Goal: Task Accomplishment & Management: Use online tool/utility

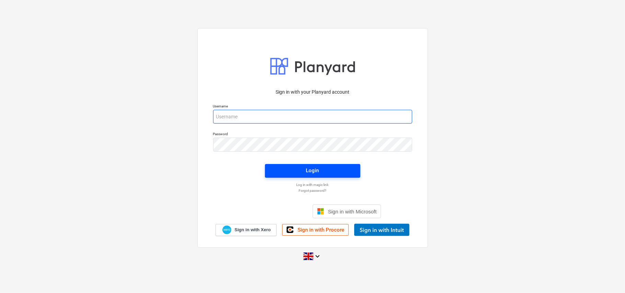
type input "[EMAIL_ADDRESS][DOMAIN_NAME]"
click at [308, 173] on div "Login" at bounding box center [312, 170] width 13 height 9
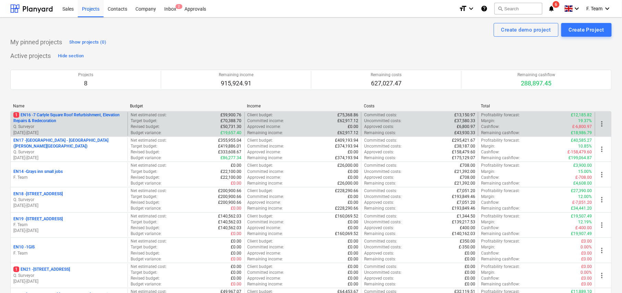
click at [87, 125] on p "Q. Surveyor" at bounding box center [69, 127] width 112 height 6
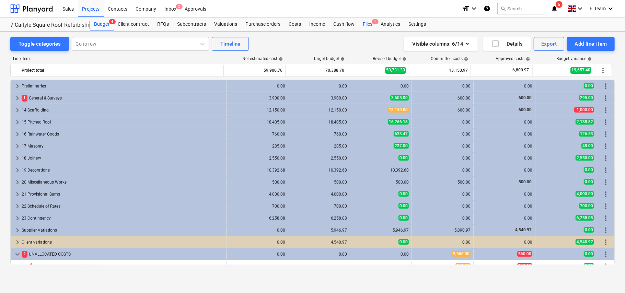
click at [370, 22] on div "Files 1" at bounding box center [368, 24] width 18 height 14
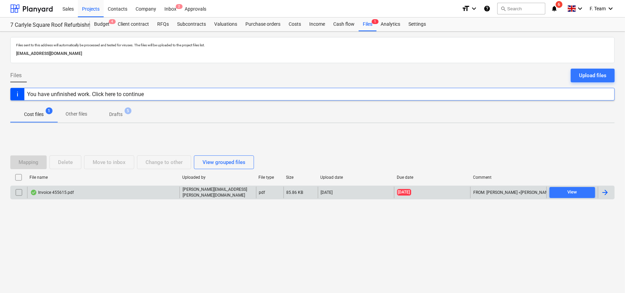
click at [605, 194] on div at bounding box center [605, 192] width 8 height 8
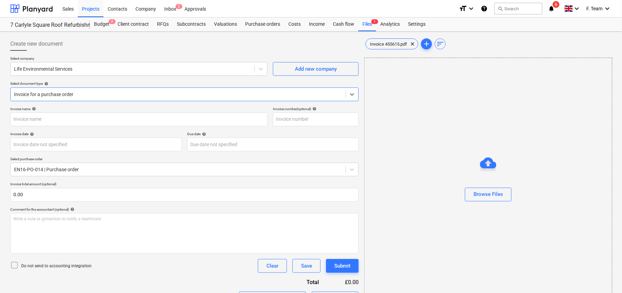
type input "455615"
type input "[DATE]"
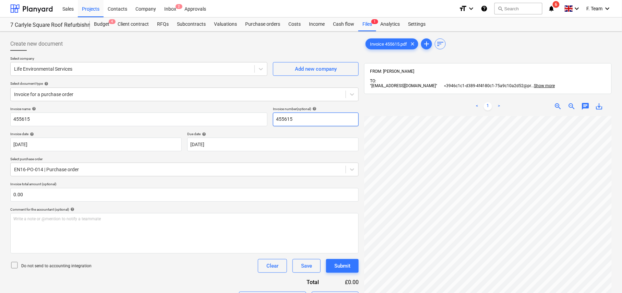
click at [312, 120] on input "455615" at bounding box center [316, 120] width 86 height 14
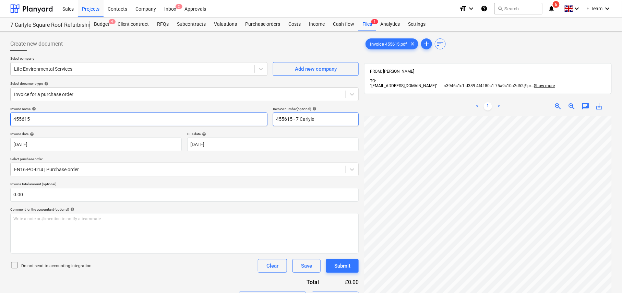
type input "455615 - 7 Carlyle"
click at [42, 121] on input "455615" at bounding box center [138, 120] width 257 height 14
type input "L"
drag, startPoint x: 42, startPoint y: 121, endPoint x: 35, endPoint y: 120, distance: 7.3
click at [35, 120] on input "Life Inv" at bounding box center [138, 120] width 257 height 14
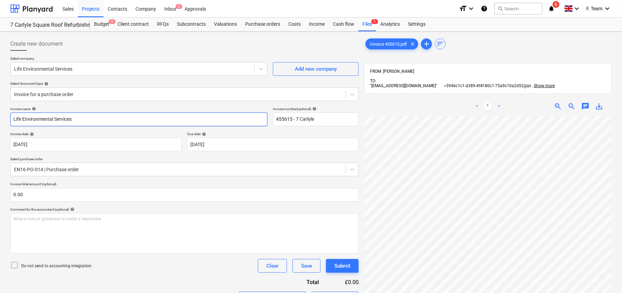
type input "Life Environmental Services"
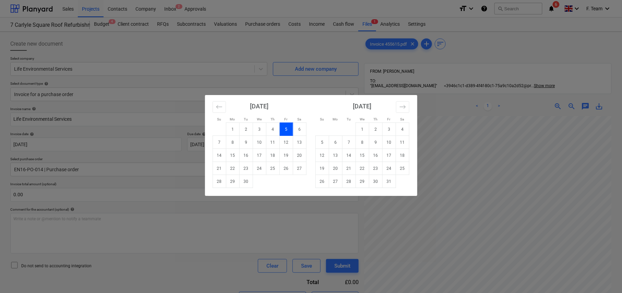
click at [453, 142] on div "Su Mo Tu We Th Fr Sa Su Mo Tu We Th Fr Sa [DATE] 1 2 3 4 5 6 7 8 9 10 11 12 13 …" at bounding box center [311, 146] width 622 height 293
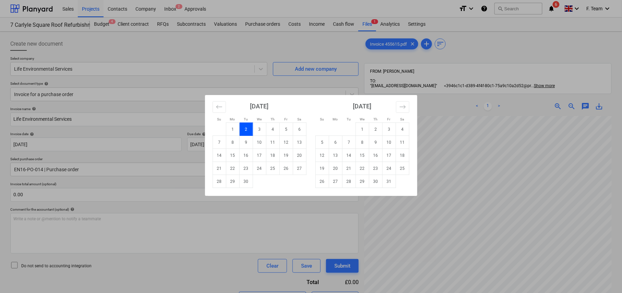
click at [411, 207] on div "Su Mo Tu We Th Fr Sa Su Mo Tu We Th Fr Sa [DATE] 1 2 3 4 5 6 7 8 9 10 11 12 13 …" at bounding box center [311, 146] width 622 height 293
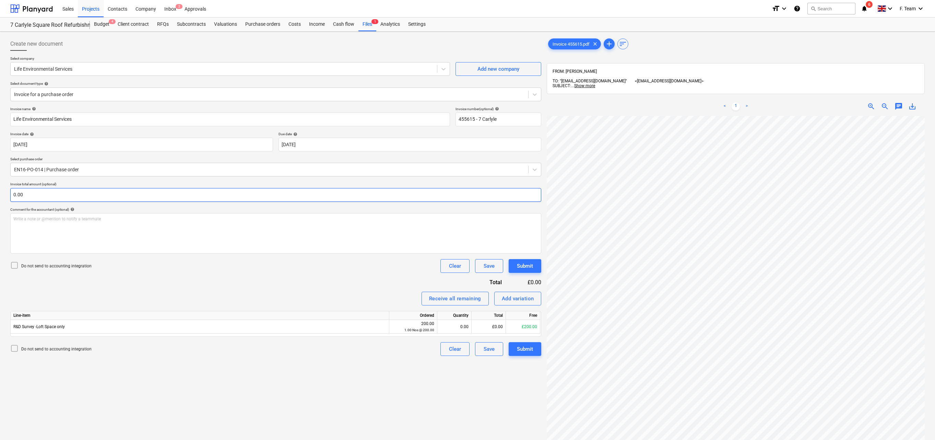
scroll to position [27, 52]
click at [465, 277] on div "0.00" at bounding box center [454, 327] width 28 height 14
type input "1"
click at [417, 277] on div "Create new document Select company Life Environmental Services Add new company …" at bounding box center [276, 286] width 537 height 505
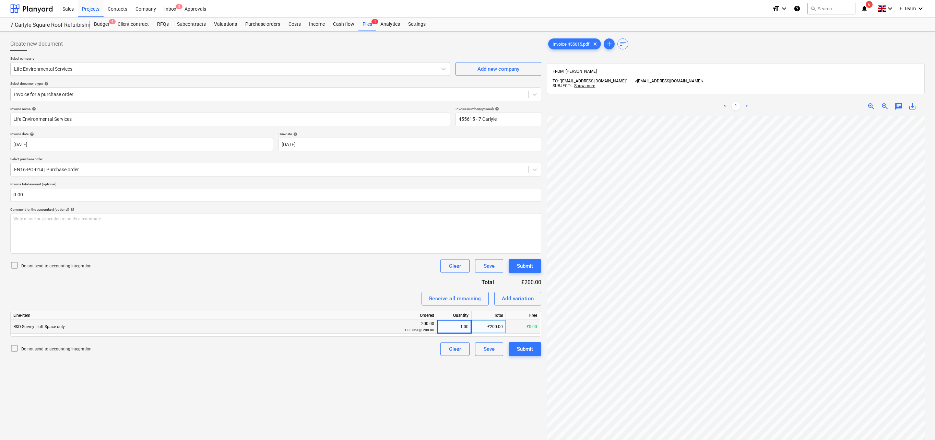
click at [624, 106] on link ">" at bounding box center [747, 106] width 8 height 8
click at [624, 104] on link ">" at bounding box center [747, 106] width 8 height 8
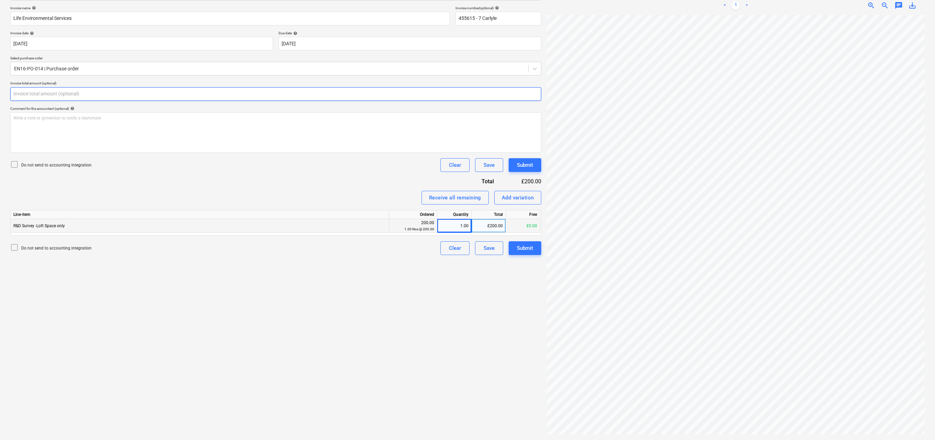
drag, startPoint x: 25, startPoint y: 96, endPoint x: 12, endPoint y: 96, distance: 13.0
click at [12, 96] on input "text" at bounding box center [275, 94] width 531 height 14
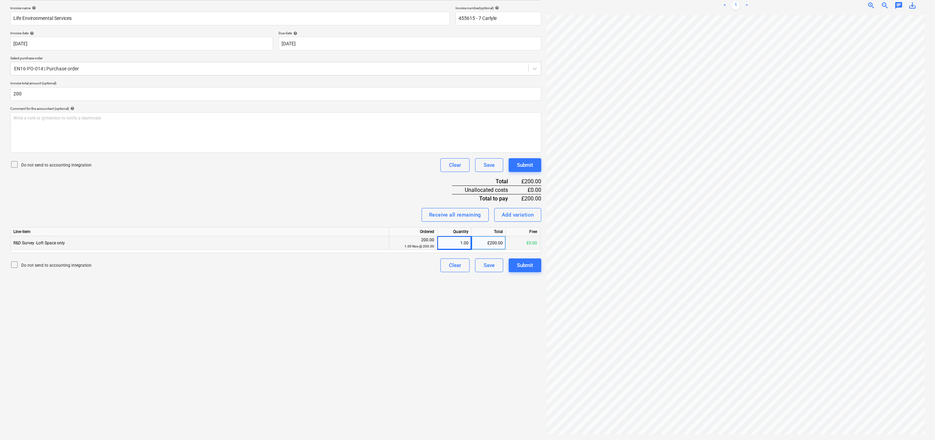
type input "200.00"
click at [135, 192] on div "Invoice name help Life Environmental Services Invoice number (optional) help 45…" at bounding box center [275, 139] width 531 height 266
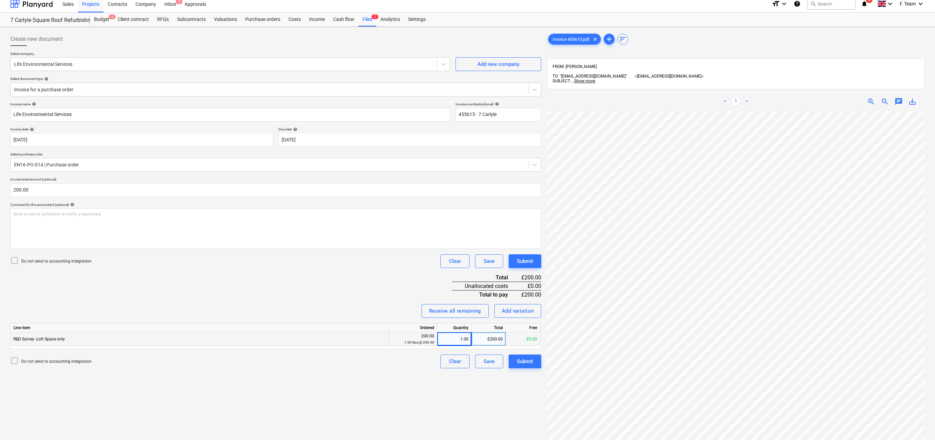
scroll to position [0, 0]
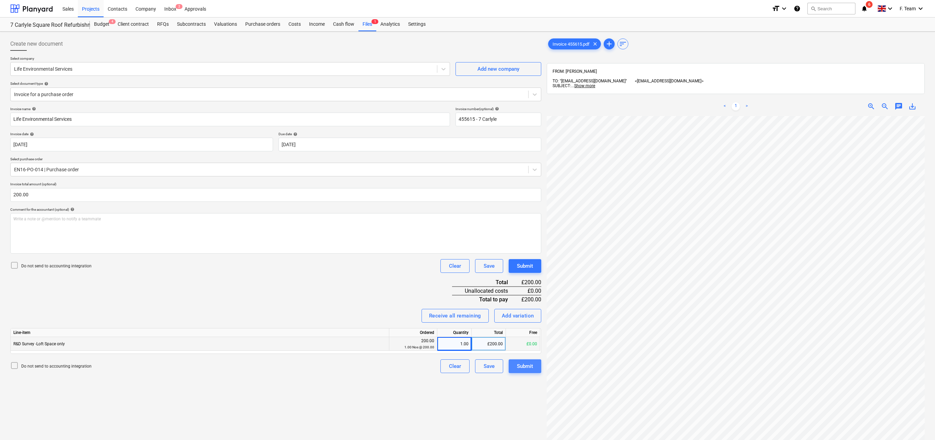
click at [514, 277] on button "Submit" at bounding box center [525, 366] width 33 height 14
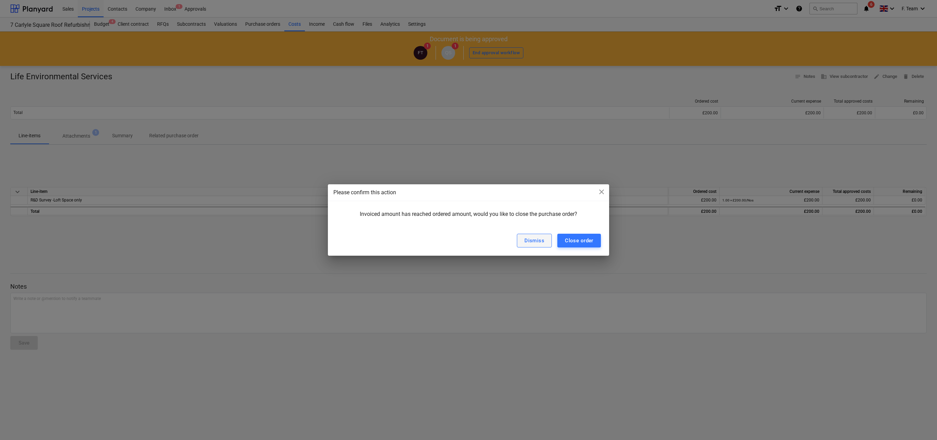
click at [531, 240] on div "Dismiss" at bounding box center [535, 240] width 20 height 9
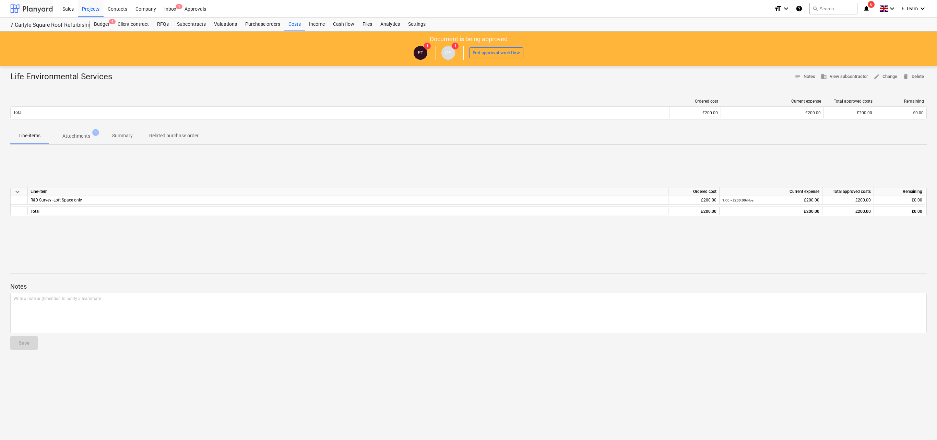
click at [24, 9] on div at bounding box center [31, 8] width 43 height 17
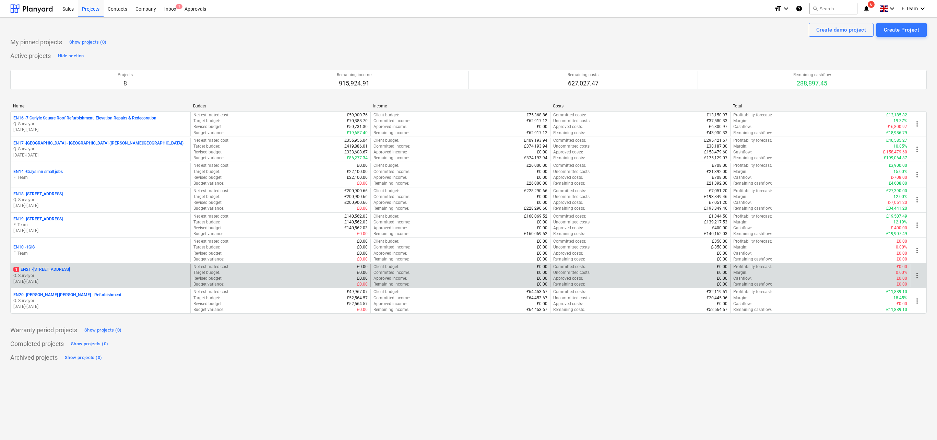
click at [82, 277] on p "Q. Surveyor" at bounding box center [100, 276] width 174 height 6
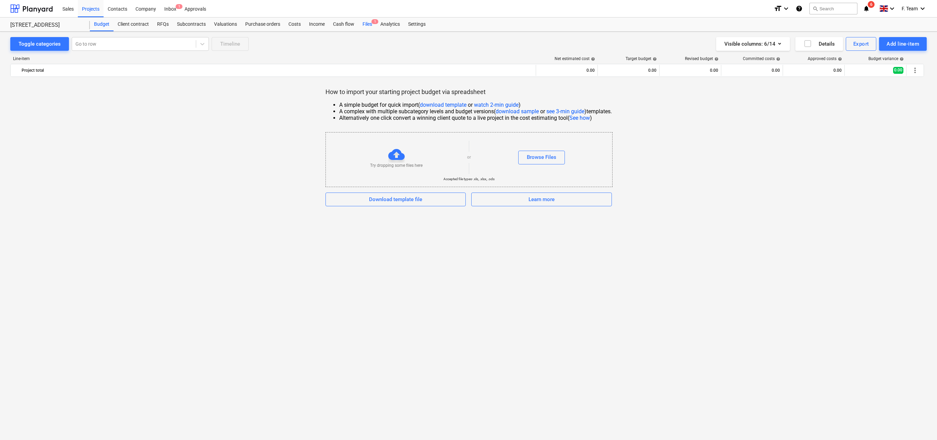
click at [370, 24] on div "Files 1" at bounding box center [368, 24] width 18 height 14
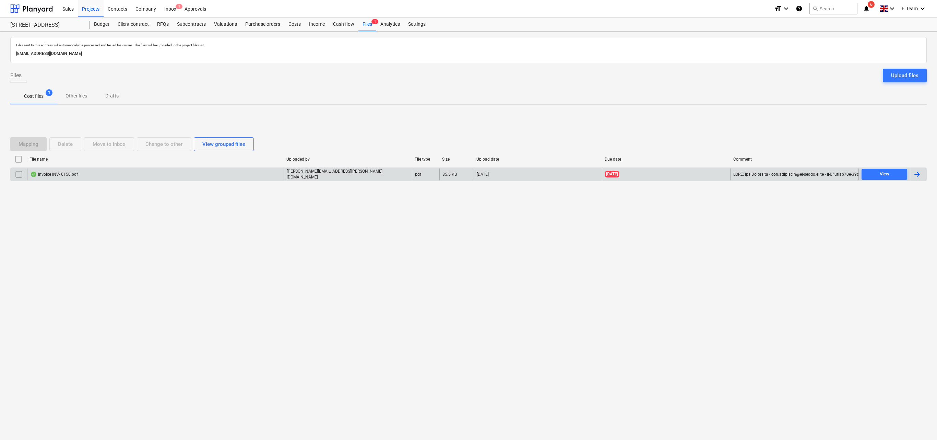
click at [624, 181] on div "Invoice INV- 6150.pdf [PERSON_NAME][EMAIL_ADDRESS][PERSON_NAME][DOMAIN_NAME] pd…" at bounding box center [468, 174] width 917 height 14
click at [624, 175] on div at bounding box center [917, 174] width 8 height 8
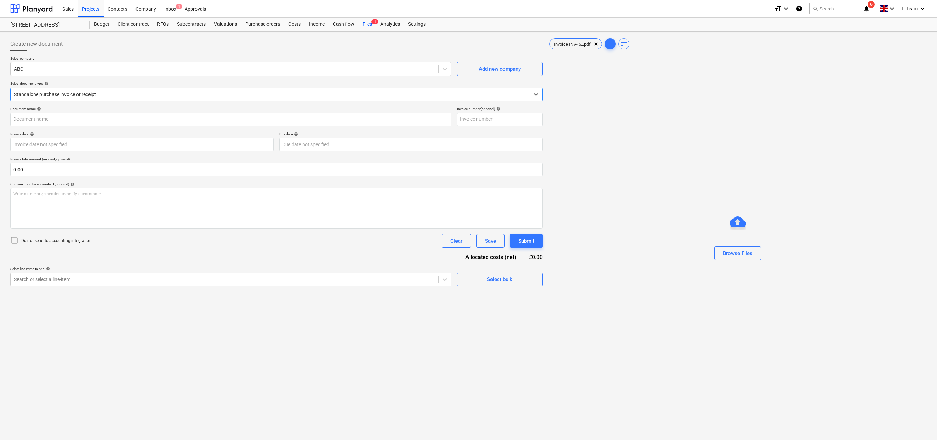
type input "6150"
type input "[DATE]"
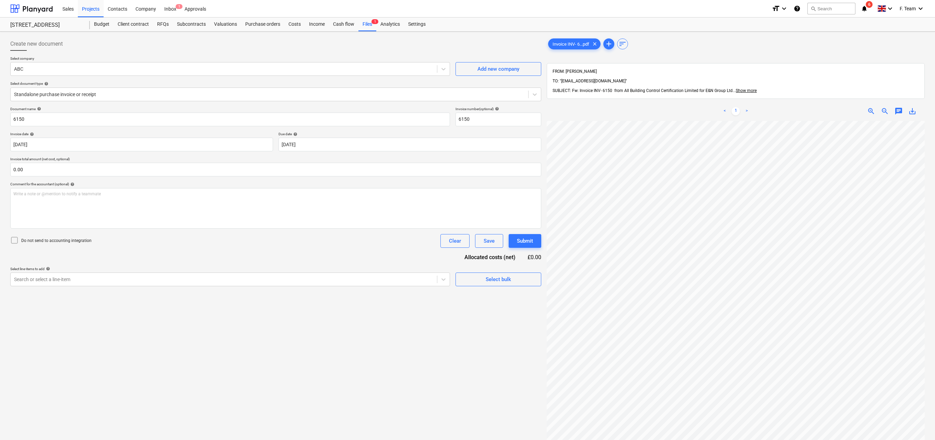
scroll to position [4, 85]
click at [362, 99] on div "Standalone purchase invoice or receipt" at bounding box center [270, 95] width 518 height 10
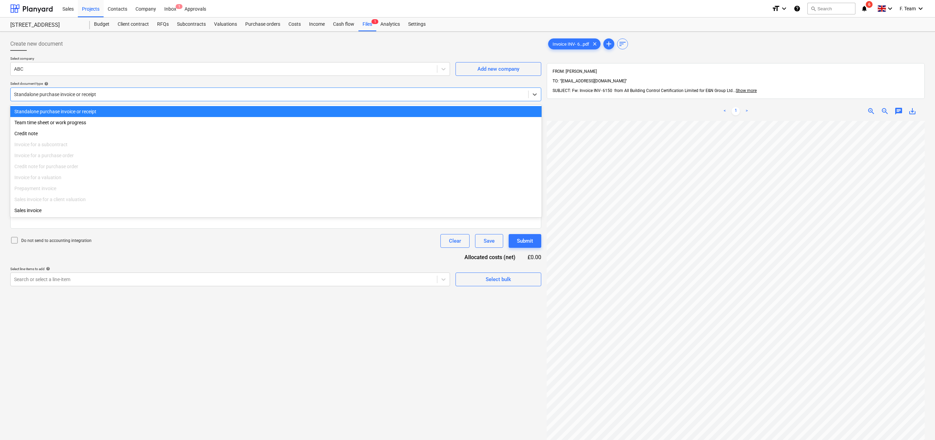
click at [363, 99] on div "Standalone purchase invoice or receipt" at bounding box center [270, 95] width 518 height 10
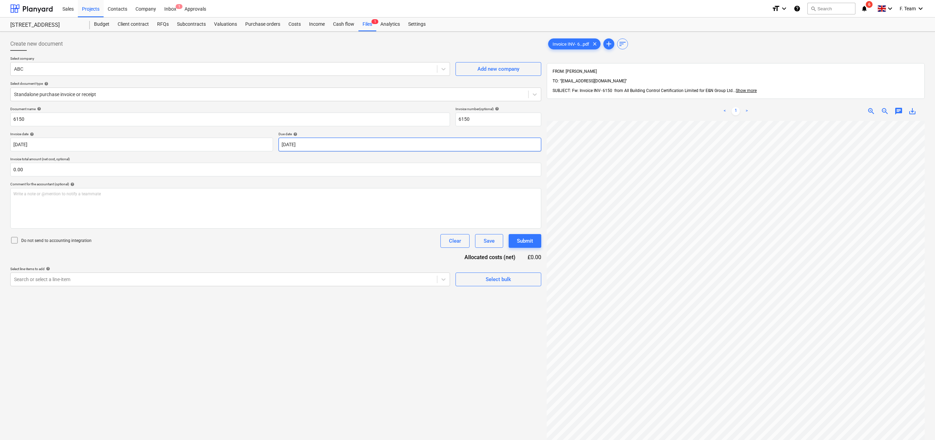
scroll to position [21, 12]
click at [94, 122] on input "6150" at bounding box center [230, 120] width 440 height 14
type input "ABC"
click at [318, 139] on body "Sales Projects Contacts Company Inbox 1 Approvals format_size keyboard_arrow_do…" at bounding box center [467, 220] width 935 height 440
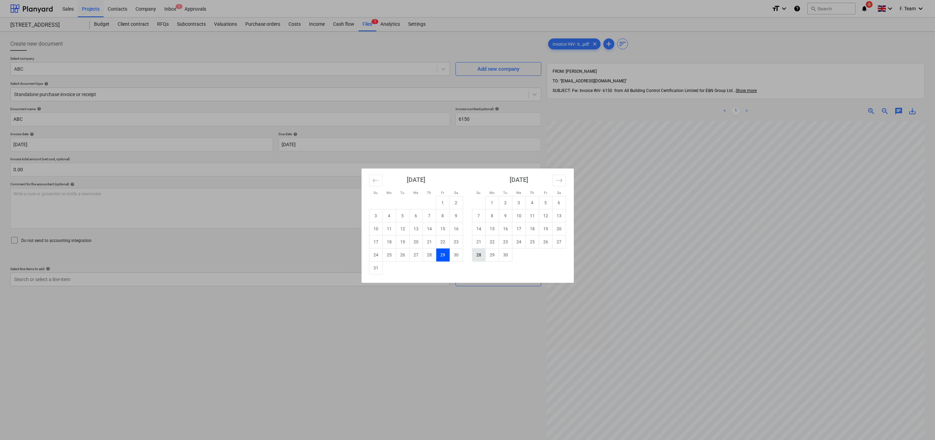
click at [476, 256] on td "28" at bounding box center [478, 254] width 13 height 13
type input "[DATE]"
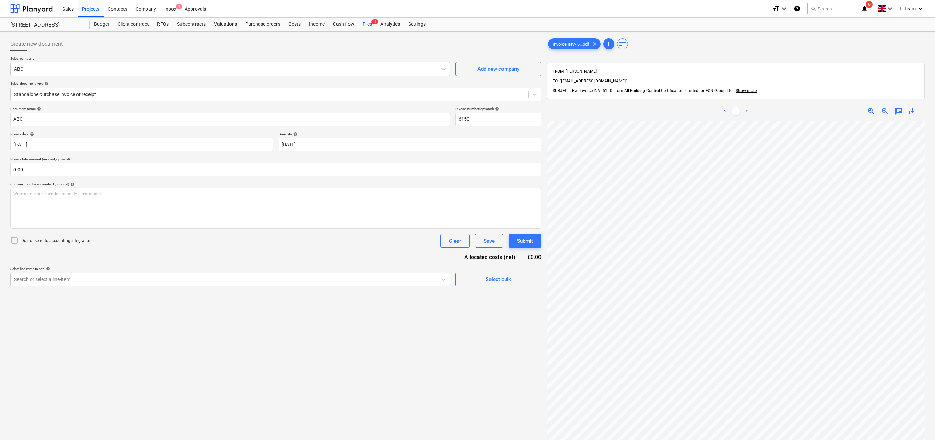
scroll to position [57, 0]
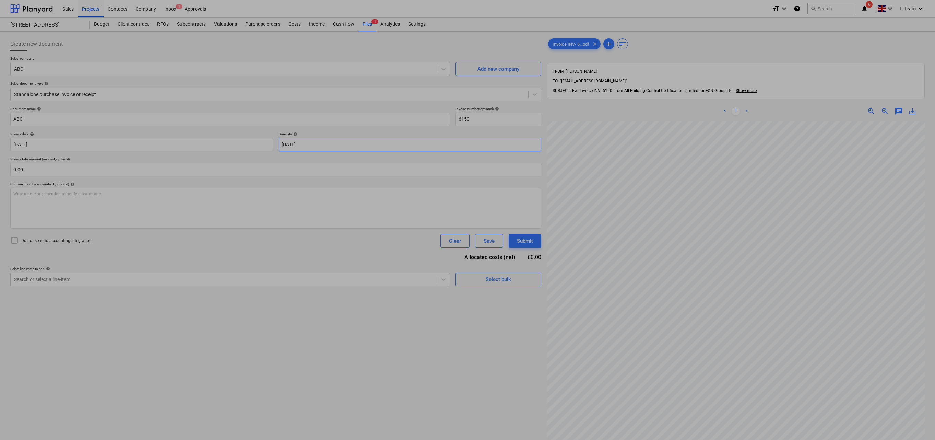
click at [321, 145] on body "Sales Projects Contacts Company Inbox 1 Approvals format_size keyboard_arrow_do…" at bounding box center [467, 220] width 935 height 440
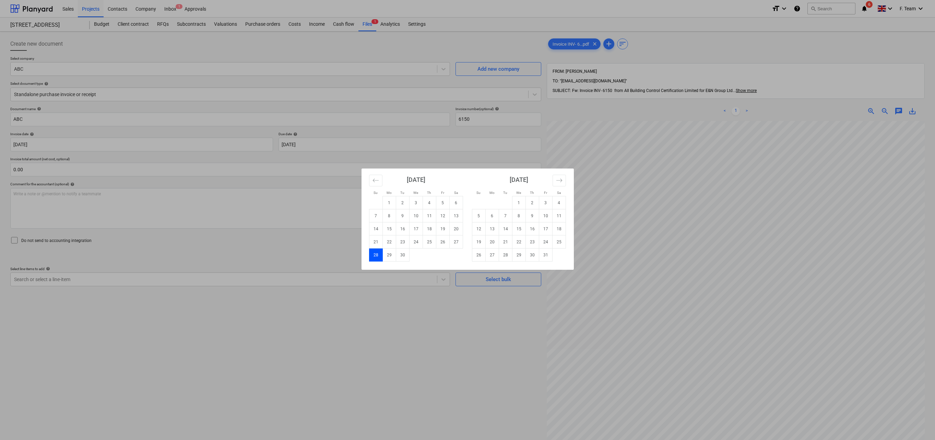
click at [419, 135] on div "Su Mo Tu We Th Fr Sa Su Mo Tu We Th Fr Sa [DATE] 1 2 3 4 5 6 7 8 9 10 11 12 13 …" at bounding box center [467, 220] width 935 height 440
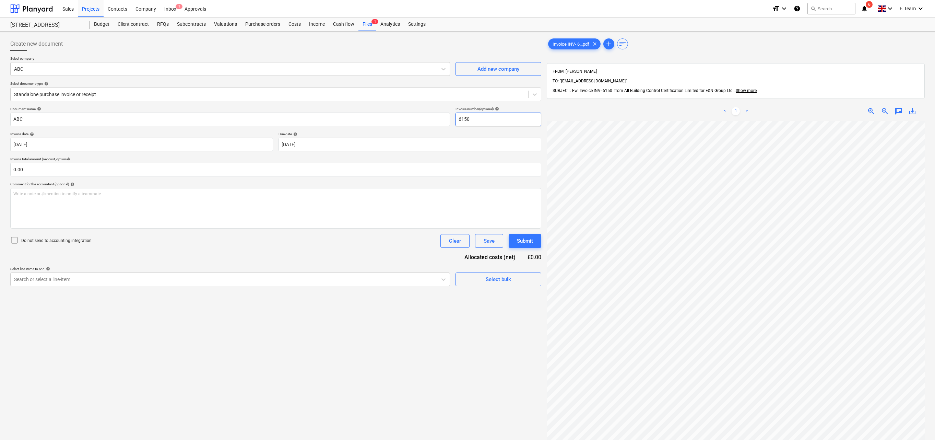
click at [476, 117] on input "6150" at bounding box center [499, 120] width 86 height 14
type input "6150 - 10a Sqaure"
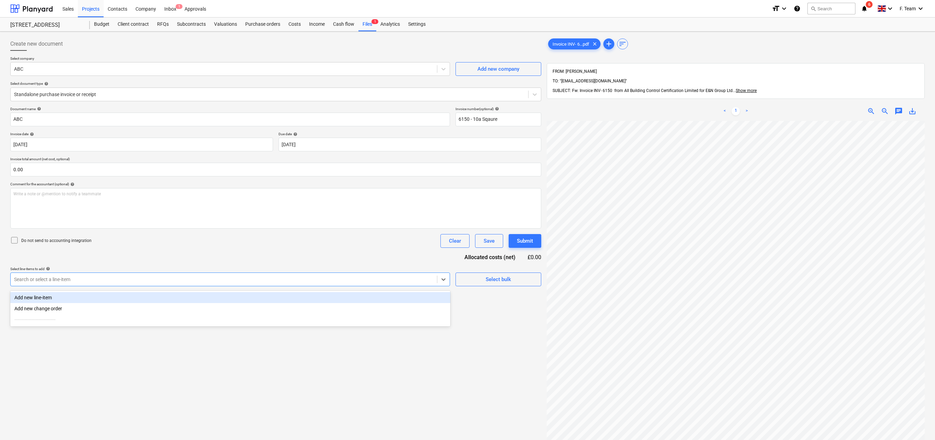
click at [413, 277] on div "Search or select a line-item" at bounding box center [224, 279] width 426 height 10
click at [257, 277] on div "Add new line-item" at bounding box center [230, 297] width 440 height 11
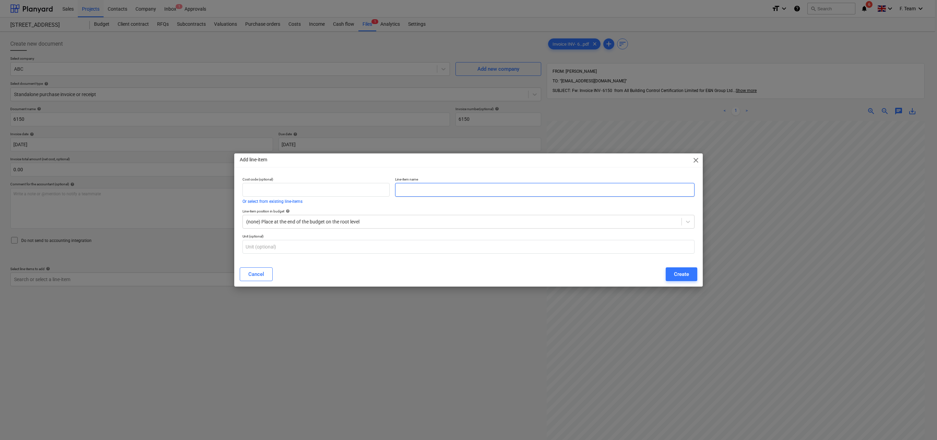
click at [445, 190] on input "text" at bounding box center [545, 190] width 300 height 14
type input "Building regulation Service"
click at [515, 229] on div "(none) Place at the end of the budget on the root level" at bounding box center [469, 222] width 452 height 14
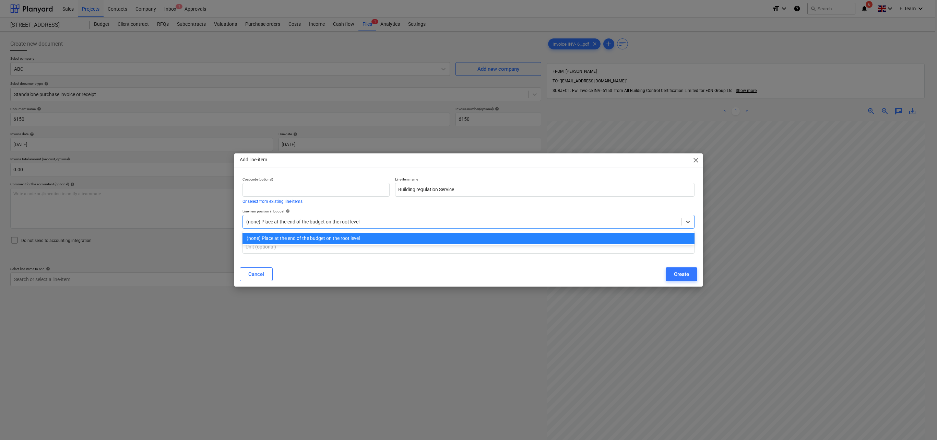
click at [535, 223] on div at bounding box center [462, 221] width 432 height 7
click at [535, 224] on div at bounding box center [462, 221] width 432 height 7
click at [540, 277] on div "Cancel Create" at bounding box center [469, 274] width 458 height 14
click at [624, 224] on icon at bounding box center [688, 221] width 7 height 7
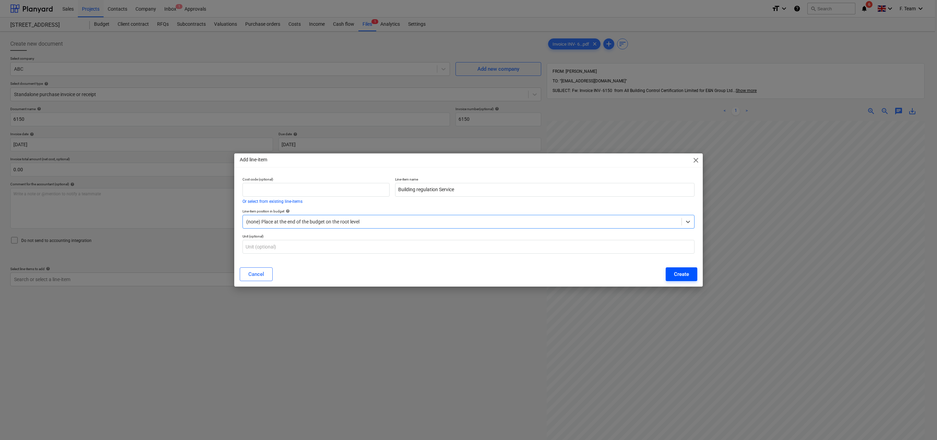
click at [624, 276] on div "Create" at bounding box center [681, 274] width 15 height 9
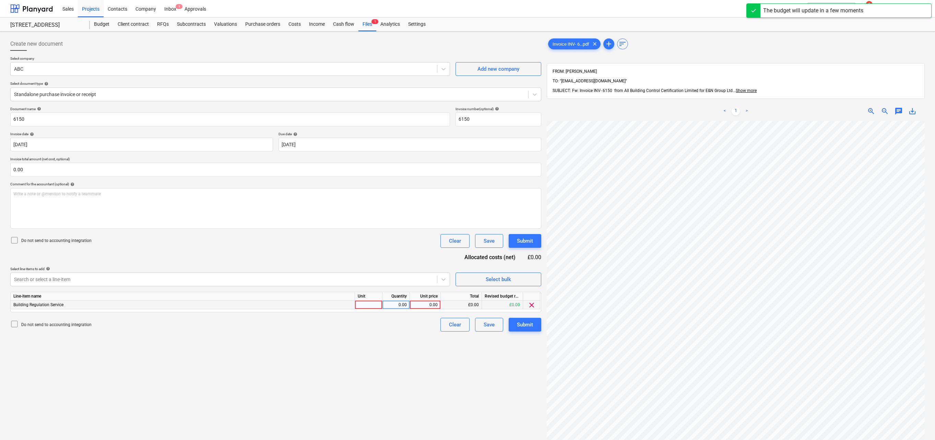
click at [376, 277] on div at bounding box center [368, 305] width 27 height 9
type input "nos"
click at [433, 277] on div "0.00" at bounding box center [425, 305] width 25 height 9
type input "400"
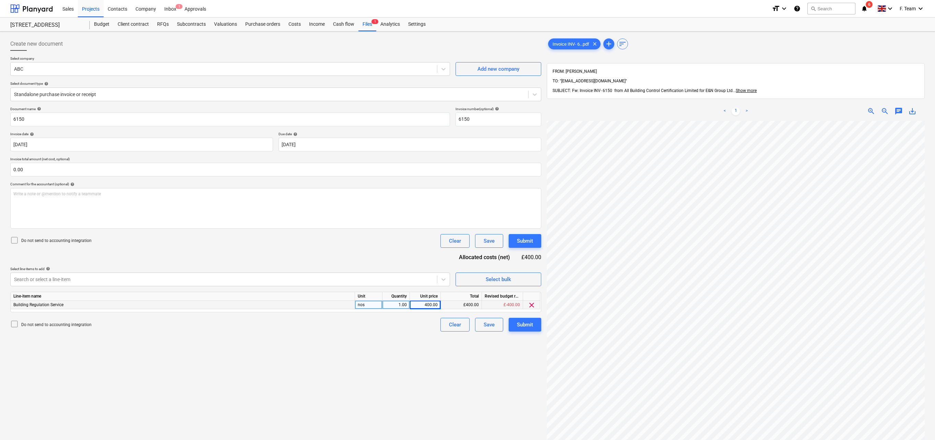
drag, startPoint x: 34, startPoint y: 171, endPoint x: 0, endPoint y: 174, distance: 33.7
click at [0, 174] on div "Create new document Select company ABC Add new company Select document type hel…" at bounding box center [467, 289] width 935 height 515
click at [16, 171] on input "text" at bounding box center [275, 170] width 531 height 14
click at [25, 169] on input "text" at bounding box center [275, 170] width 531 height 14
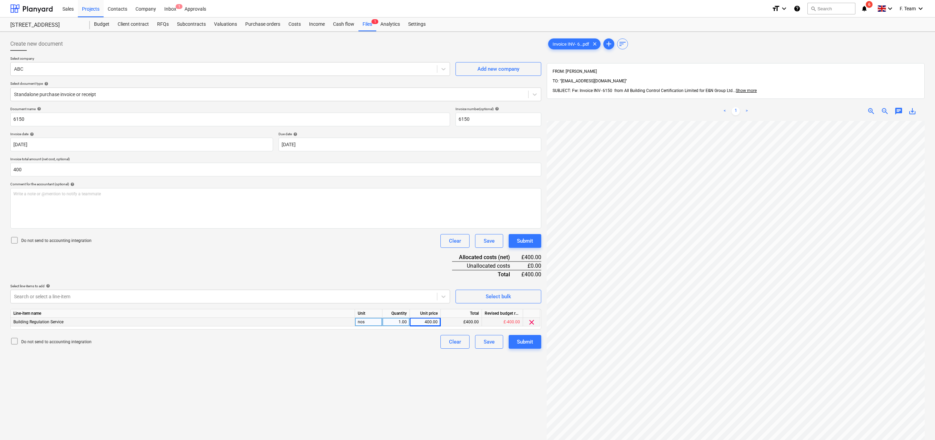
type input "400.00"
click at [285, 277] on div "Create new document Select company ABC Add new company Select document type hel…" at bounding box center [276, 289] width 537 height 510
click at [535, 277] on button "Submit" at bounding box center [525, 342] width 33 height 14
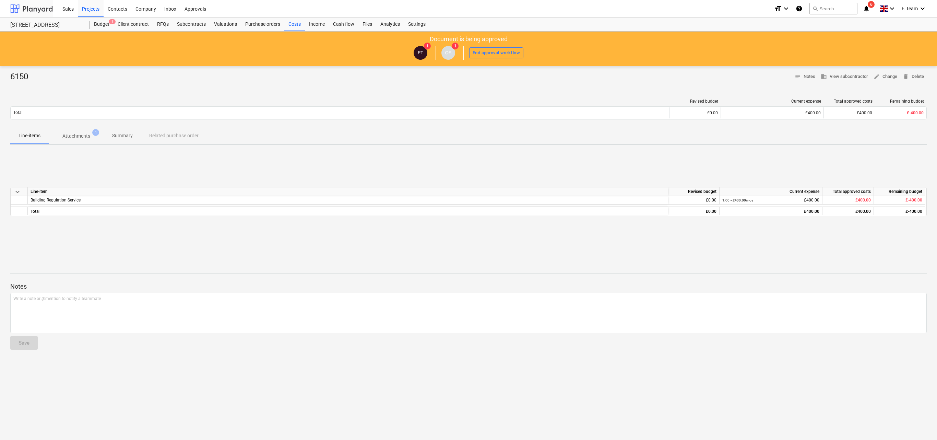
click at [36, 8] on div at bounding box center [31, 8] width 43 height 17
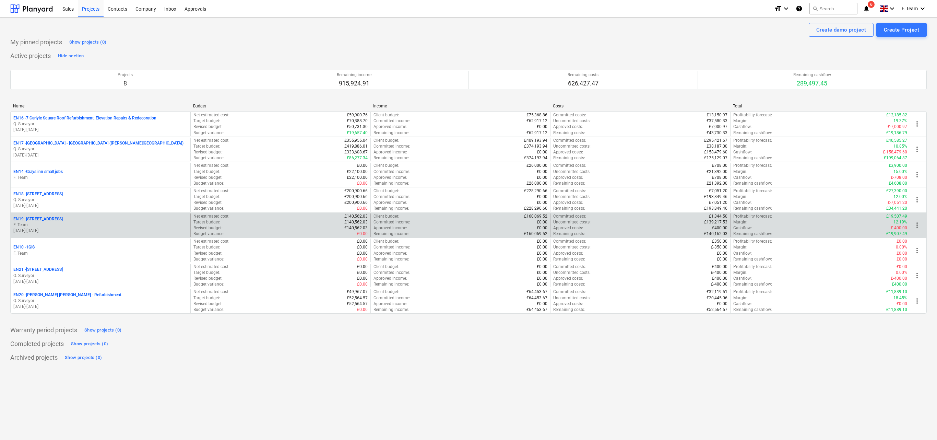
click at [104, 226] on p "F. Team" at bounding box center [100, 225] width 174 height 6
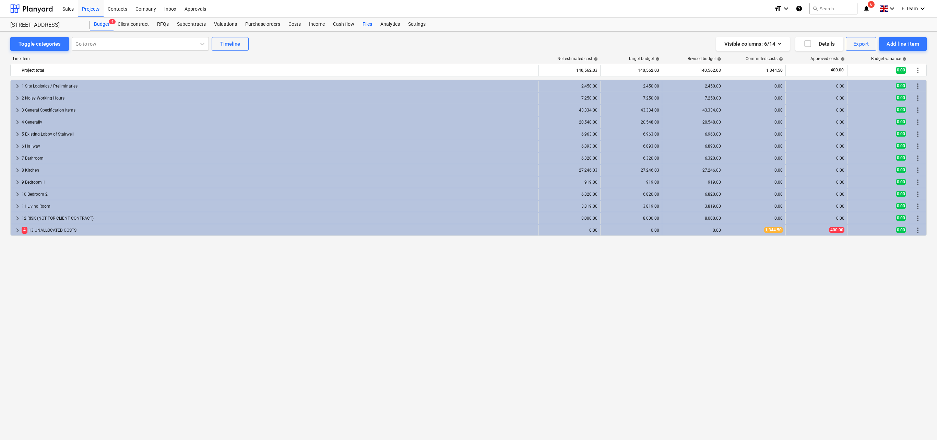
click at [360, 23] on div "Files" at bounding box center [368, 24] width 18 height 14
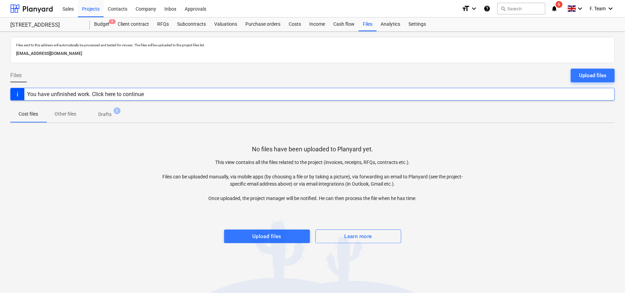
drag, startPoint x: 15, startPoint y: 53, endPoint x: 139, endPoint y: 55, distance: 123.5
click at [139, 55] on div "[EMAIL_ADDRESS][DOMAIN_NAME]" at bounding box center [312, 54] width 595 height 10
copy p "[EMAIL_ADDRESS][DOMAIN_NAME]"
click at [25, 6] on div at bounding box center [31, 8] width 43 height 17
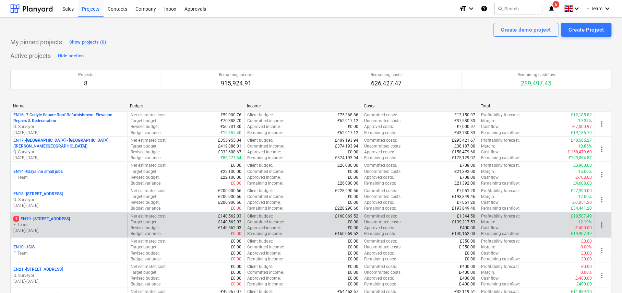
click at [44, 226] on p "F. Team" at bounding box center [69, 225] width 112 height 6
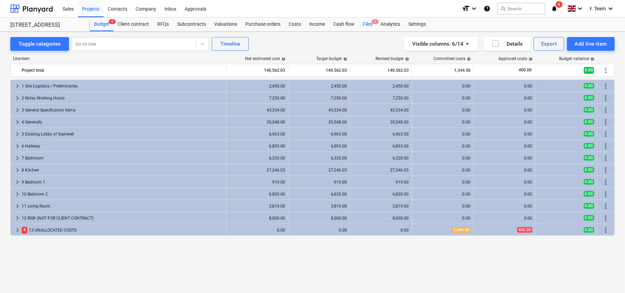
click at [369, 26] on div "Files 1" at bounding box center [368, 24] width 18 height 14
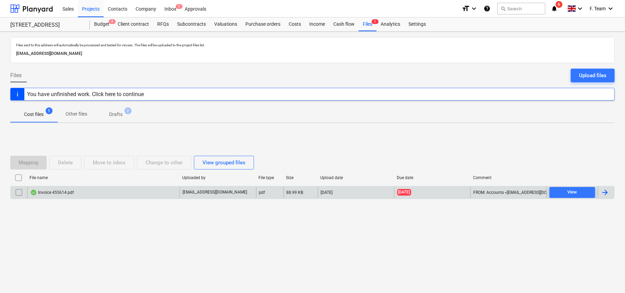
click at [603, 191] on div at bounding box center [605, 192] width 8 height 8
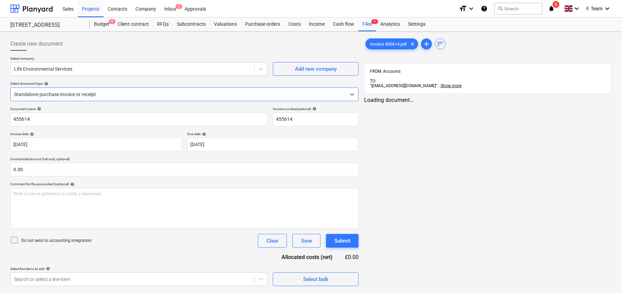
type input "455614"
type input "[DATE]"
click at [173, 90] on div "Standalone purchase invoice or receipt" at bounding box center [178, 95] width 335 height 10
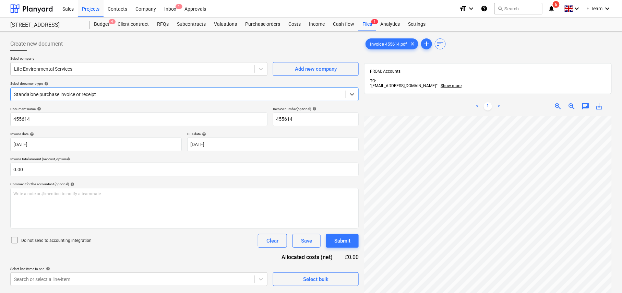
click at [171, 93] on div at bounding box center [178, 94] width 328 height 7
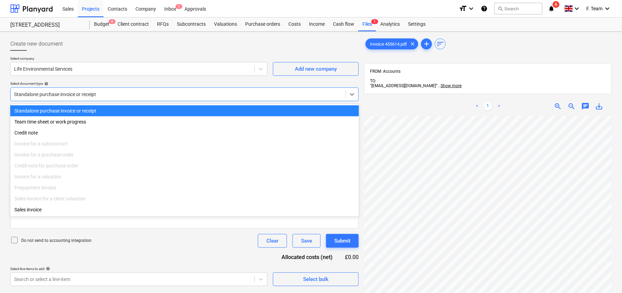
click at [167, 98] on div "Standalone purchase invoice or receipt" at bounding box center [178, 95] width 335 height 10
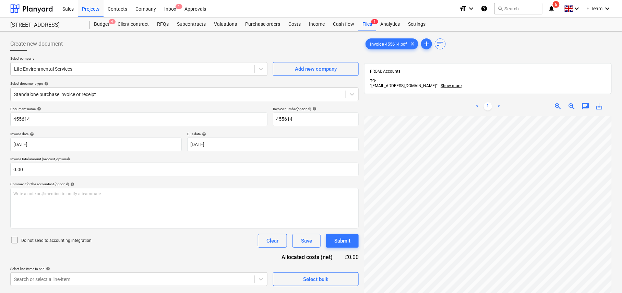
scroll to position [175, 3]
click at [113, 91] on div "Standalone purchase invoice or receipt" at bounding box center [178, 95] width 335 height 10
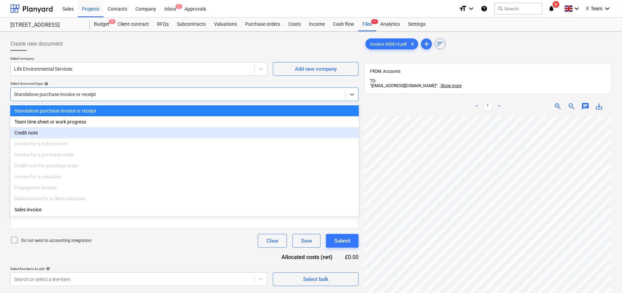
click at [60, 154] on div "Invoice for a purchase order" at bounding box center [184, 154] width 349 height 11
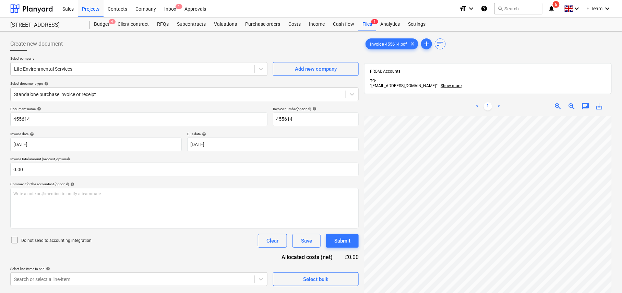
scroll to position [195, 25]
click at [616, 259] on div "Create new document Select company Life Environmental Services Add new company …" at bounding box center [311, 214] width 622 height 364
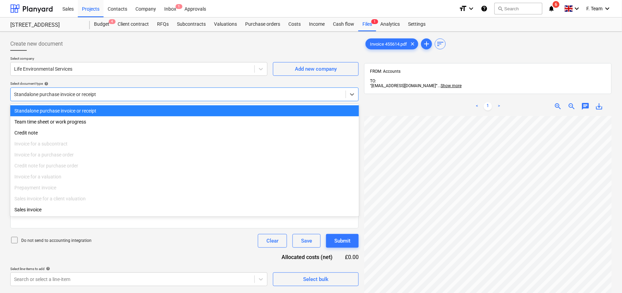
click at [187, 92] on div at bounding box center [178, 94] width 328 height 7
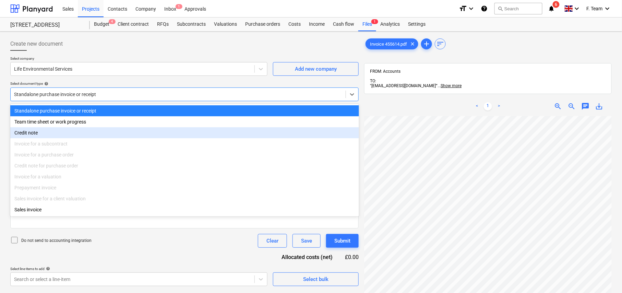
click at [93, 144] on div "Invoice for a subcontract" at bounding box center [184, 143] width 349 height 11
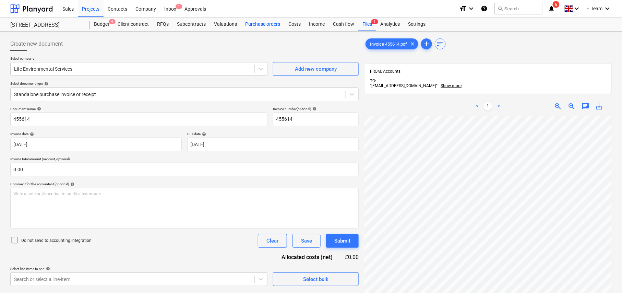
click at [269, 28] on div "Purchase orders" at bounding box center [262, 24] width 43 height 14
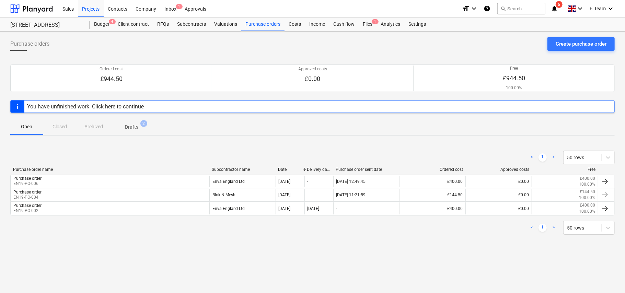
click at [64, 128] on div "Open Closed Archived Drafts 2" at bounding box center [312, 126] width 604 height 16
click at [65, 127] on div "Open Closed Archived Drafts 2" at bounding box center [312, 126] width 604 height 16
click at [56, 131] on div "Open Closed Archived Drafts 2" at bounding box center [312, 126] width 604 height 16
click at [87, 128] on div "Open Closed Archived Drafts 2" at bounding box center [312, 126] width 604 height 16
click at [129, 128] on p "Drafts" at bounding box center [131, 127] width 13 height 7
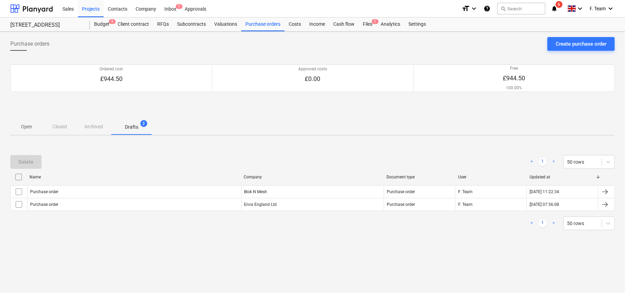
click at [129, 128] on p "Drafts" at bounding box center [131, 127] width 13 height 7
click at [18, 121] on button "Open" at bounding box center [26, 126] width 33 height 16
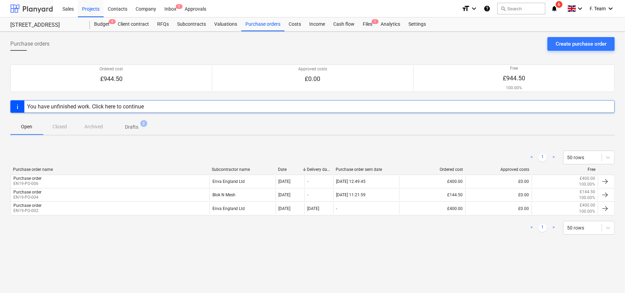
click at [21, 10] on div at bounding box center [31, 8] width 43 height 17
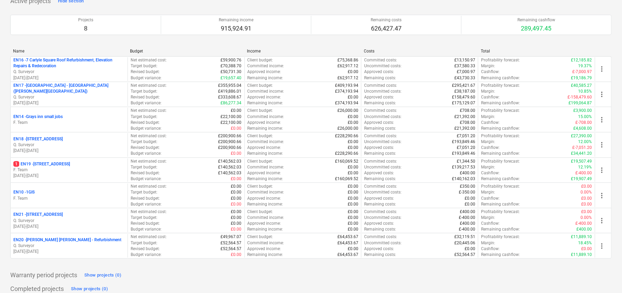
scroll to position [61, 0]
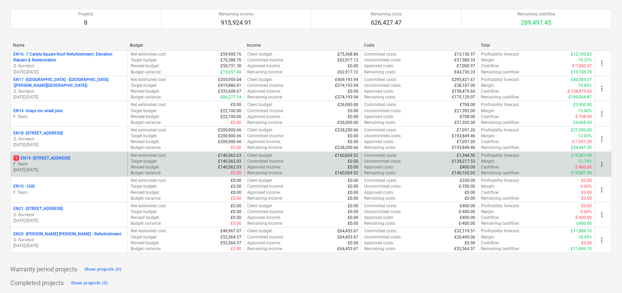
click at [102, 171] on p "25.08.2025 - 19.12.2025" at bounding box center [69, 170] width 112 height 6
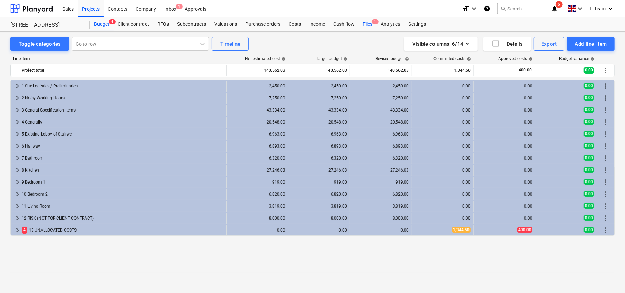
click at [363, 27] on div "Files 1" at bounding box center [368, 24] width 18 height 14
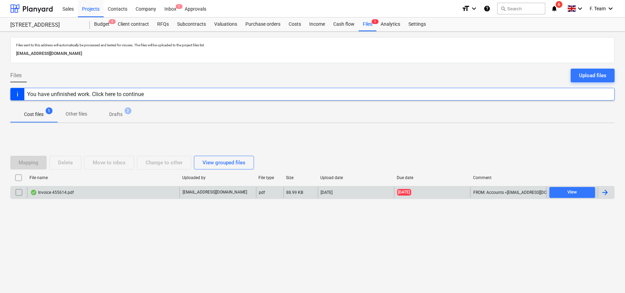
click at [603, 194] on div at bounding box center [605, 192] width 8 height 8
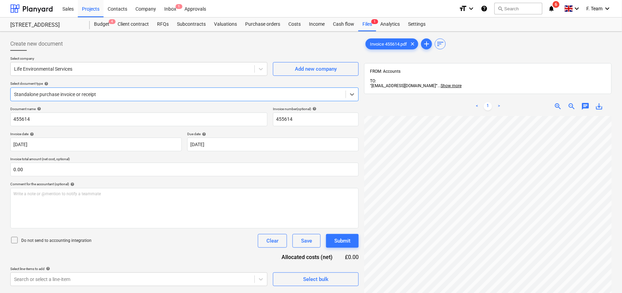
scroll to position [165, 0]
drag, startPoint x: 34, startPoint y: 6, endPoint x: 36, endPoint y: 9, distance: 3.6
click at [33, 6] on div at bounding box center [31, 8] width 43 height 17
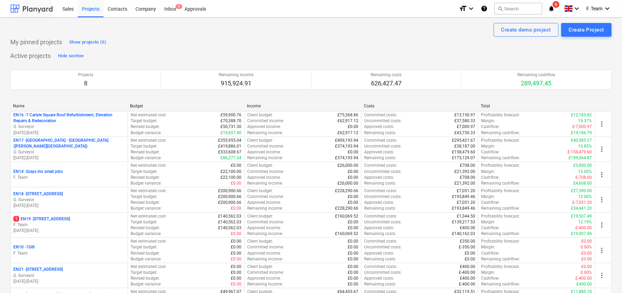
click at [36, 7] on div at bounding box center [31, 8] width 43 height 17
click at [28, 11] on div at bounding box center [31, 8] width 43 height 17
click at [20, 10] on div at bounding box center [31, 8] width 43 height 17
